Goal: Check status: Check status

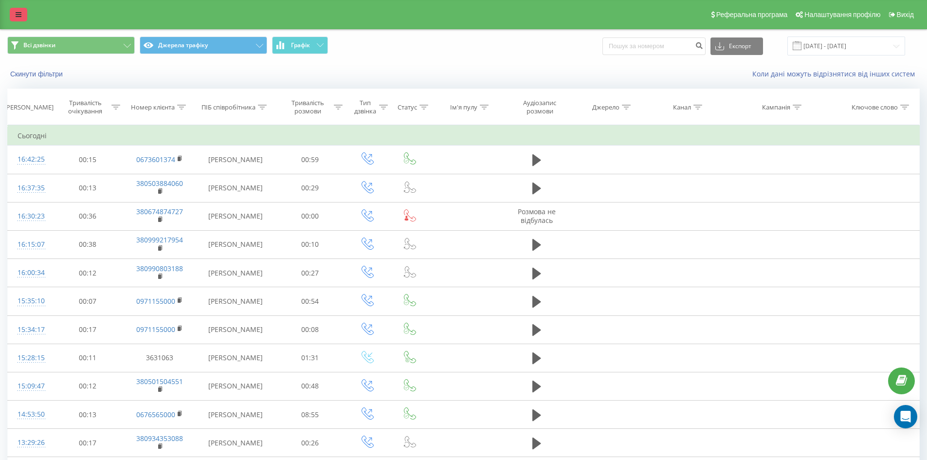
click at [18, 15] on icon at bounding box center [19, 14] width 6 height 7
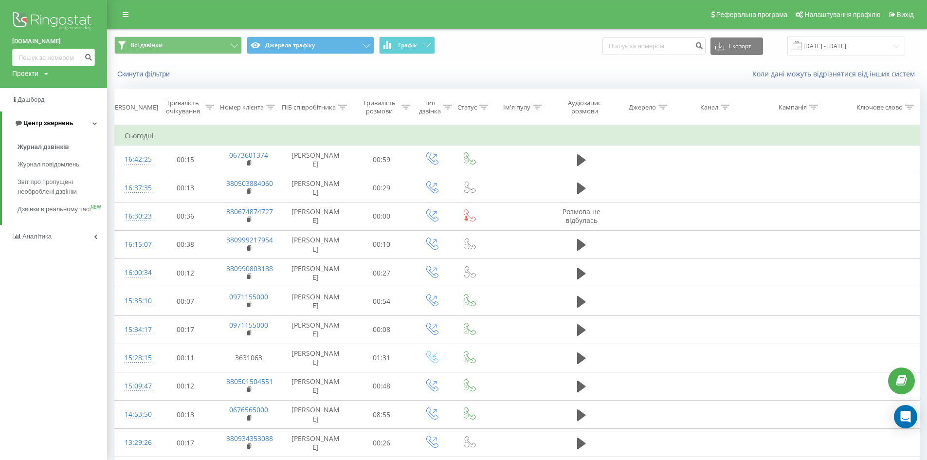
click at [94, 127] on link "Центр звернень" at bounding box center [54, 122] width 105 height 23
click at [94, 123] on icon at bounding box center [95, 123] width 3 height 5
click at [129, 16] on link at bounding box center [126, 15] width 18 height 14
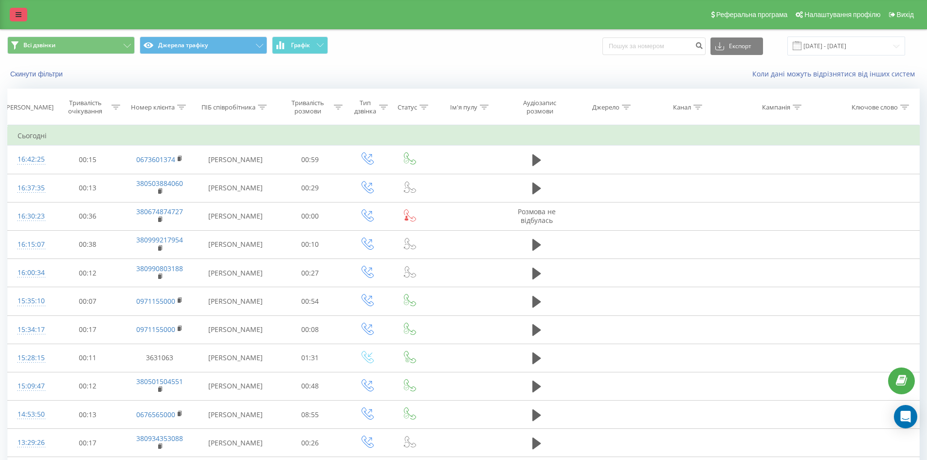
click at [18, 16] on icon at bounding box center [19, 14] width 6 height 7
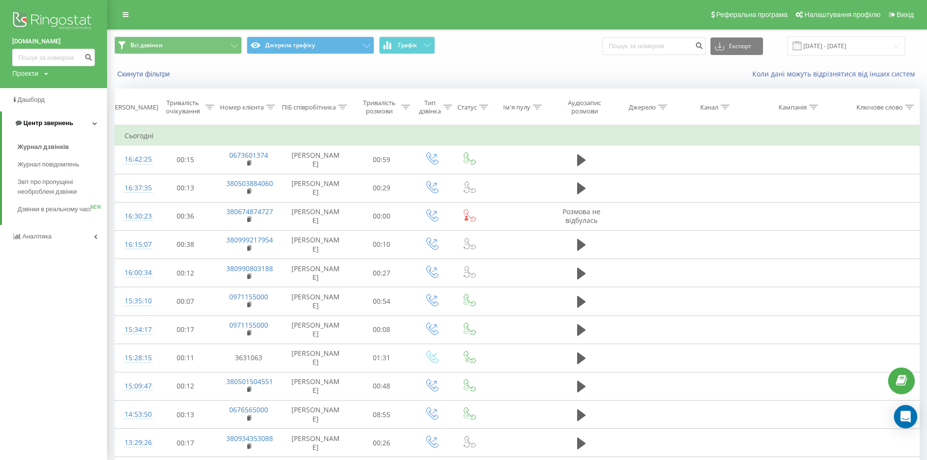
click at [94, 123] on icon at bounding box center [94, 123] width 5 height 5
click at [94, 122] on icon at bounding box center [95, 123] width 3 height 5
click at [57, 150] on span "Журнал дзвінків" at bounding box center [44, 147] width 52 height 10
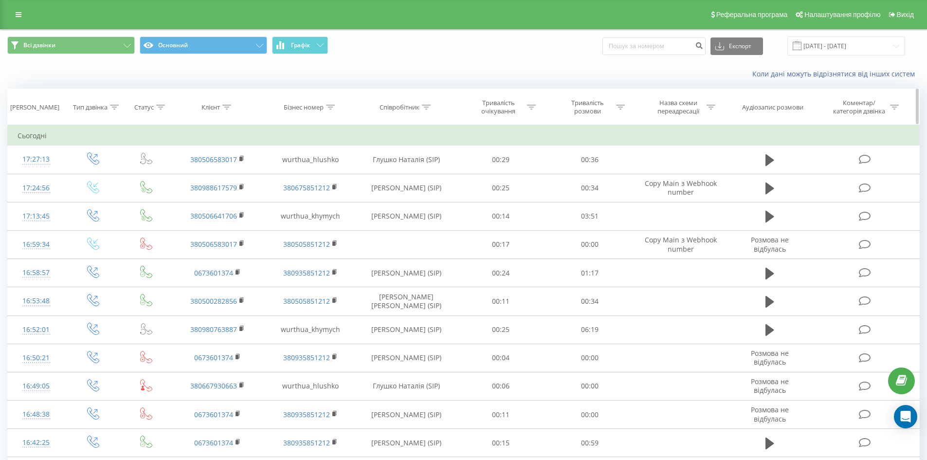
click at [415, 106] on div "Співробітник" at bounding box center [400, 107] width 40 height 8
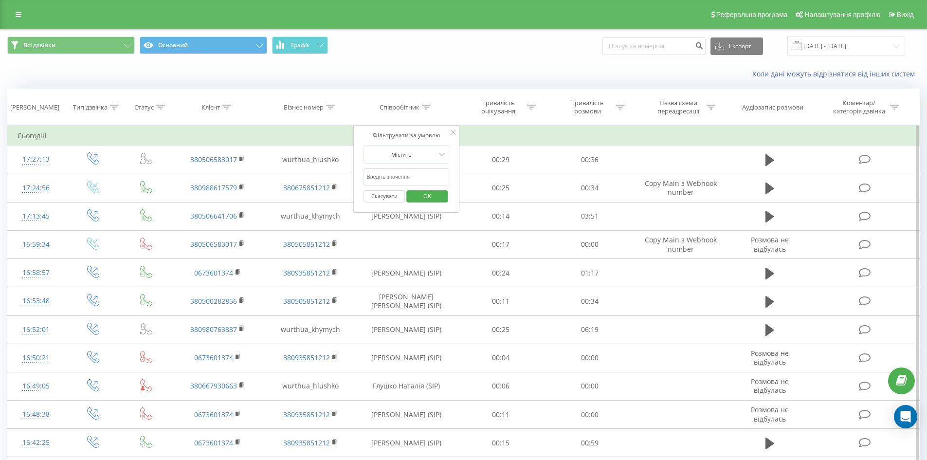
click at [411, 179] on input "text" at bounding box center [407, 176] width 86 height 17
type input "[PERSON_NAME]"
click at [415, 195] on span "OK" at bounding box center [427, 195] width 27 height 15
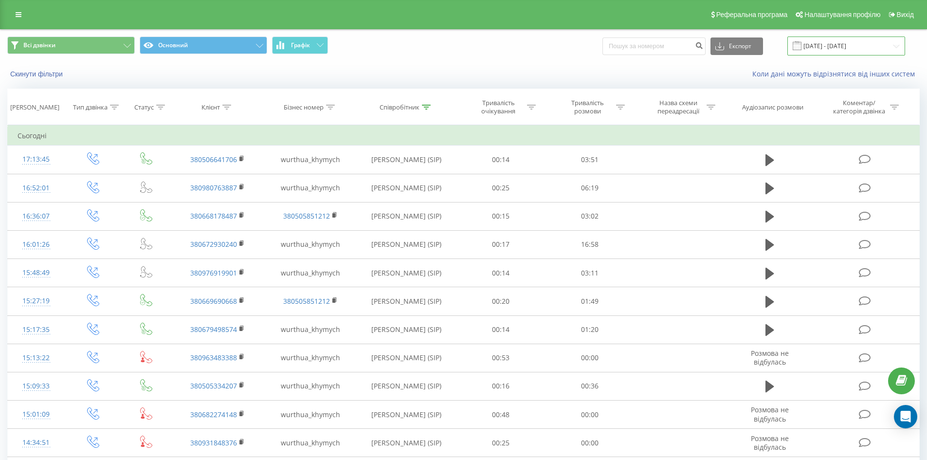
drag, startPoint x: 830, startPoint y: 48, endPoint x: 831, endPoint y: 54, distance: 5.9
click at [831, 51] on input "[DATE] - [DATE]" at bounding box center [847, 46] width 118 height 19
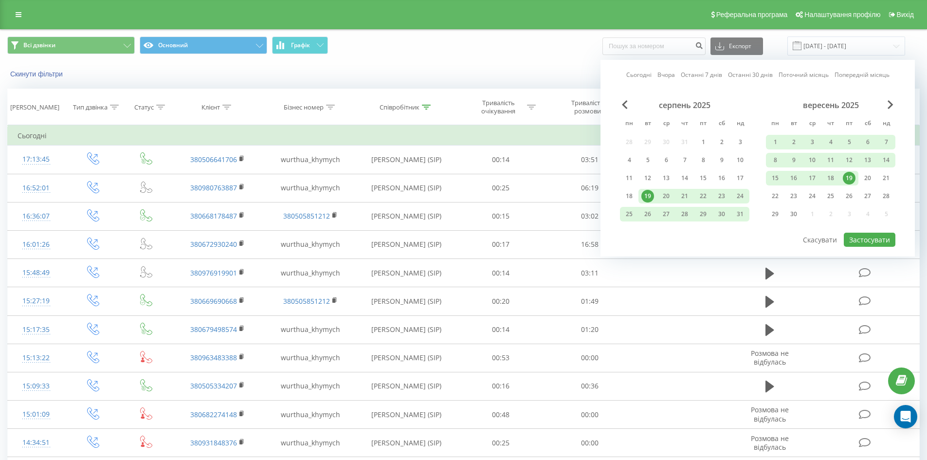
click at [849, 179] on div "19" at bounding box center [849, 178] width 13 height 13
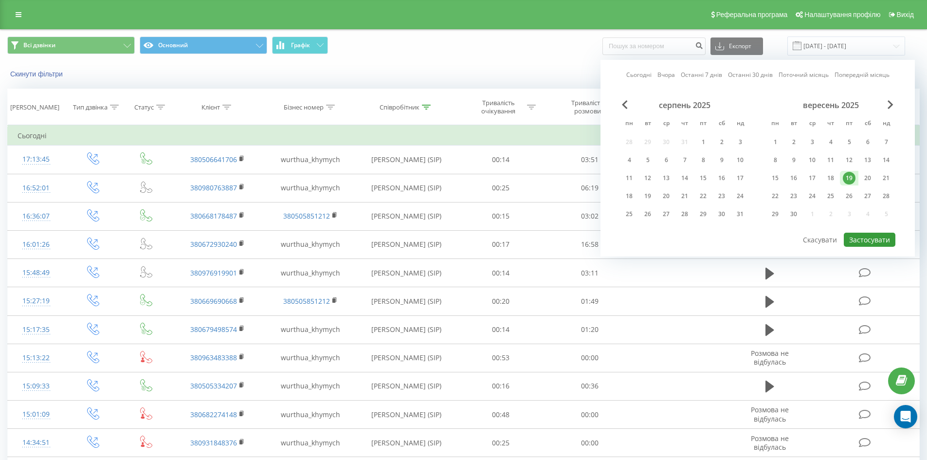
click at [869, 240] on button "Застосувати" at bounding box center [870, 240] width 52 height 14
type input "[DATE] - [DATE]"
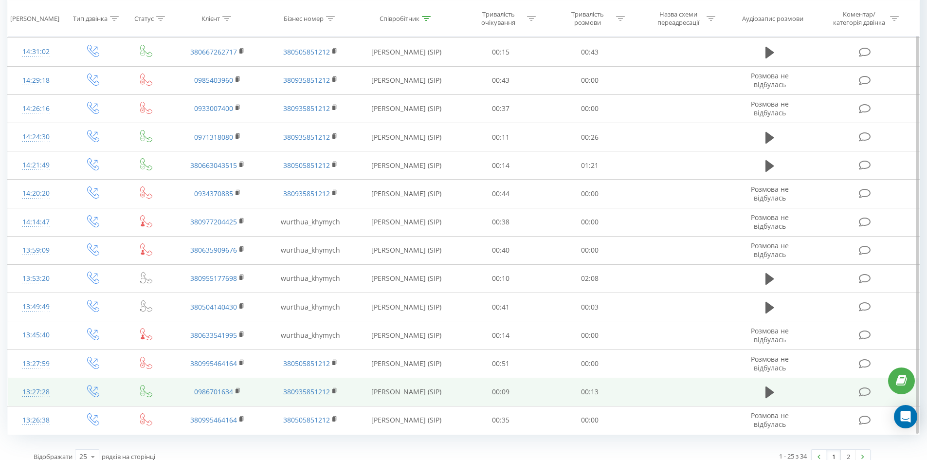
scroll to position [430, 0]
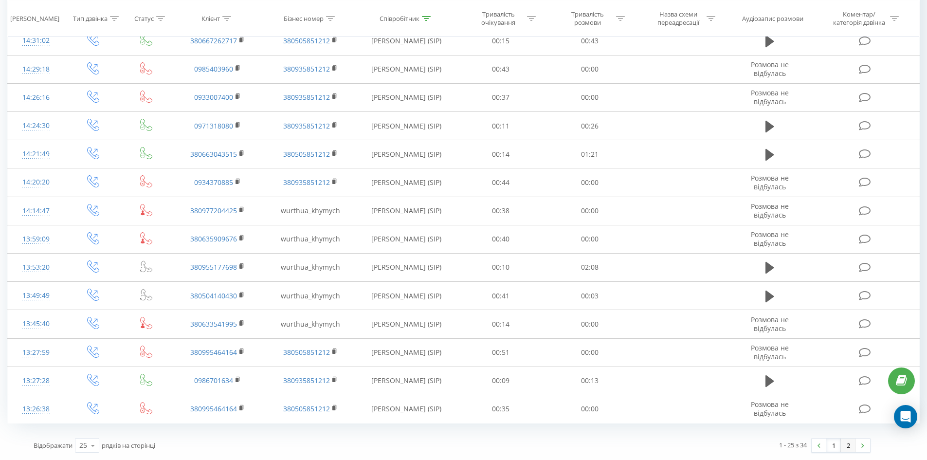
click at [849, 441] on link "2" at bounding box center [848, 446] width 15 height 14
